Goal: Transaction & Acquisition: Download file/media

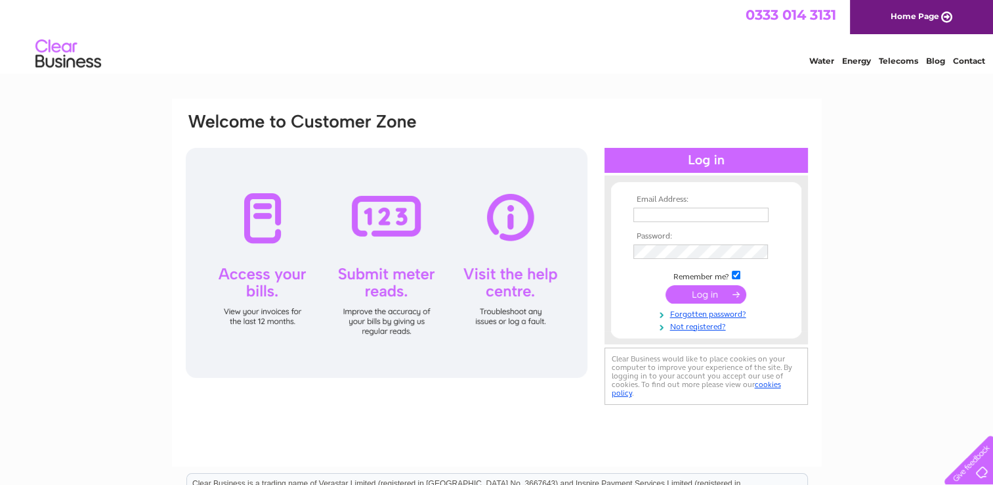
type input "[EMAIL_ADDRESS][DOMAIN_NAME]"
click at [729, 297] on input "submit" at bounding box center [706, 294] width 81 height 18
click at [695, 294] on input "submit" at bounding box center [706, 294] width 81 height 18
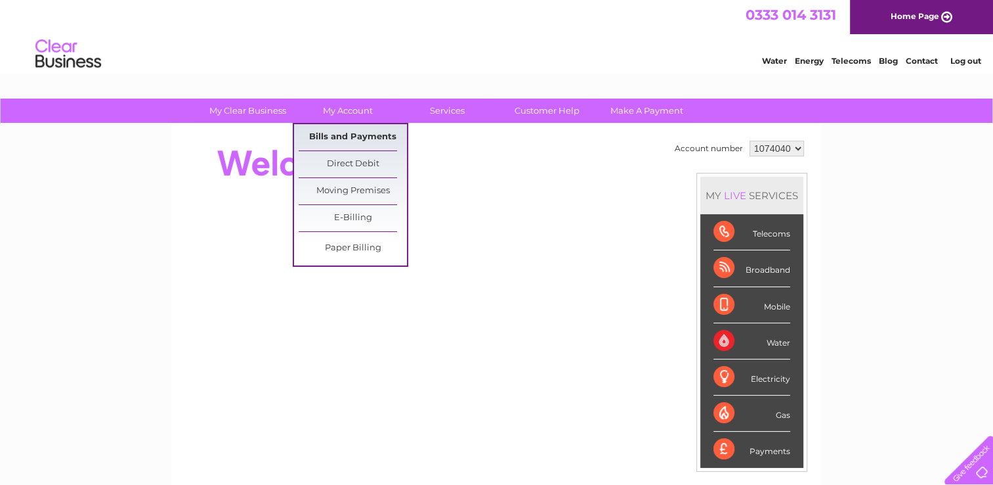
click at [347, 136] on link "Bills and Payments" at bounding box center [353, 137] width 108 height 26
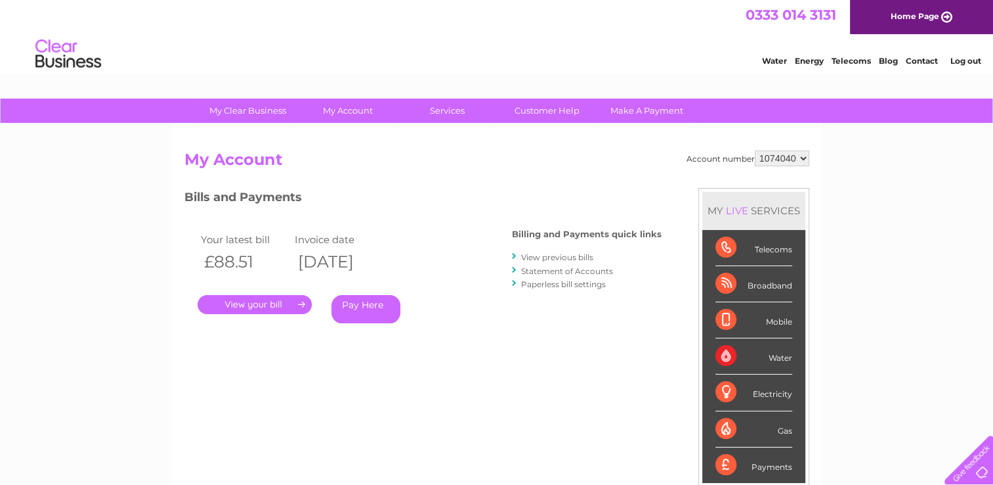
click at [253, 304] on link "." at bounding box center [255, 304] width 114 height 19
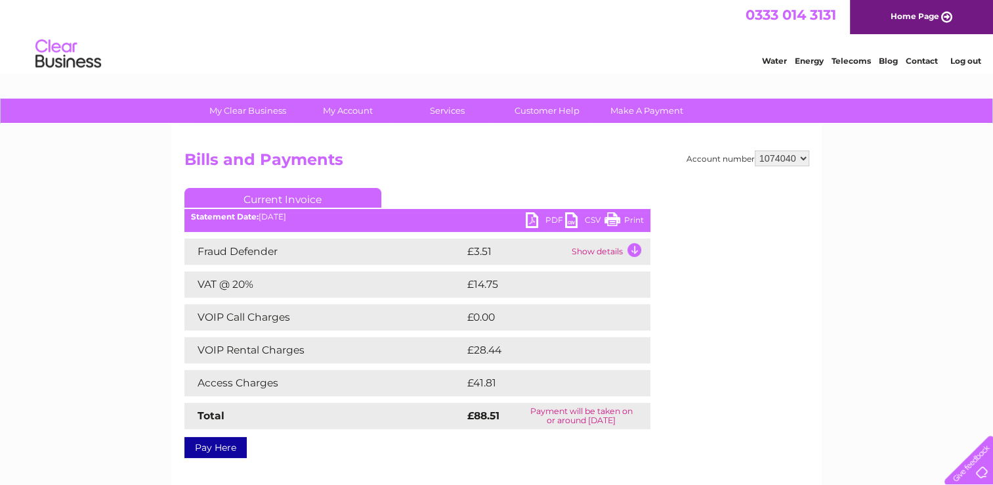
click at [552, 223] on link "PDF" at bounding box center [545, 221] width 39 height 19
